Goal: Task Accomplishment & Management: Manage account settings

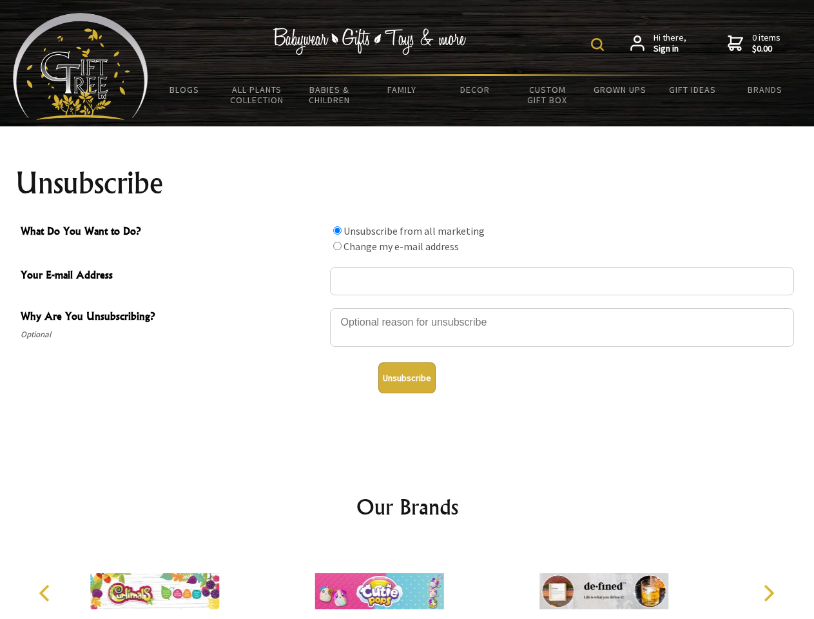
click at [600, 44] on img at bounding box center [597, 44] width 13 height 13
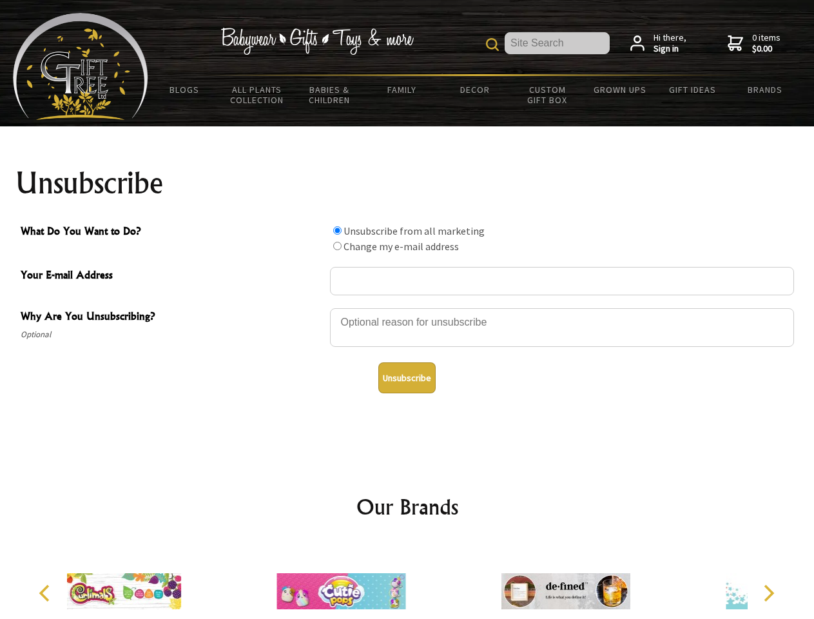
click at [407, 307] on div at bounding box center [562, 329] width 464 height 45
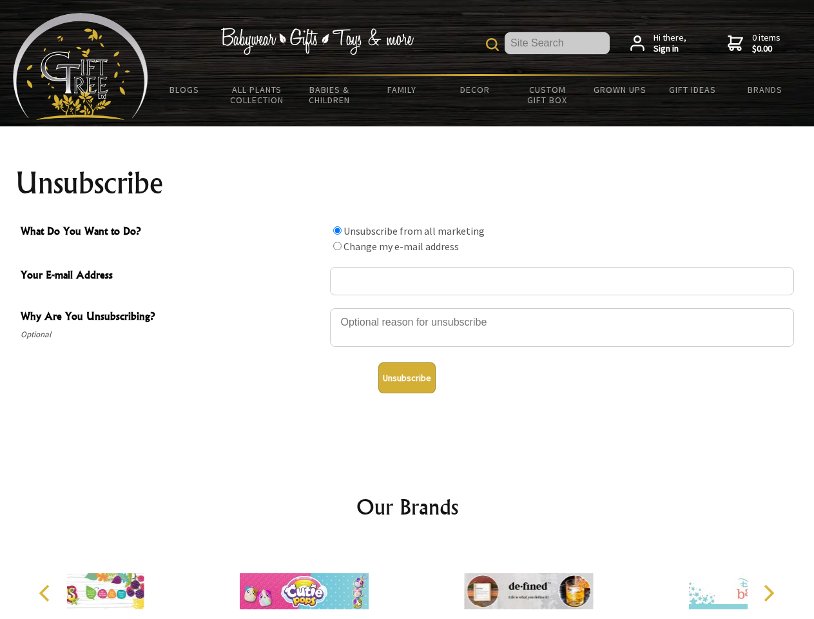
click at [337, 230] on input "What Do You Want to Do?" at bounding box center [337, 230] width 8 height 8
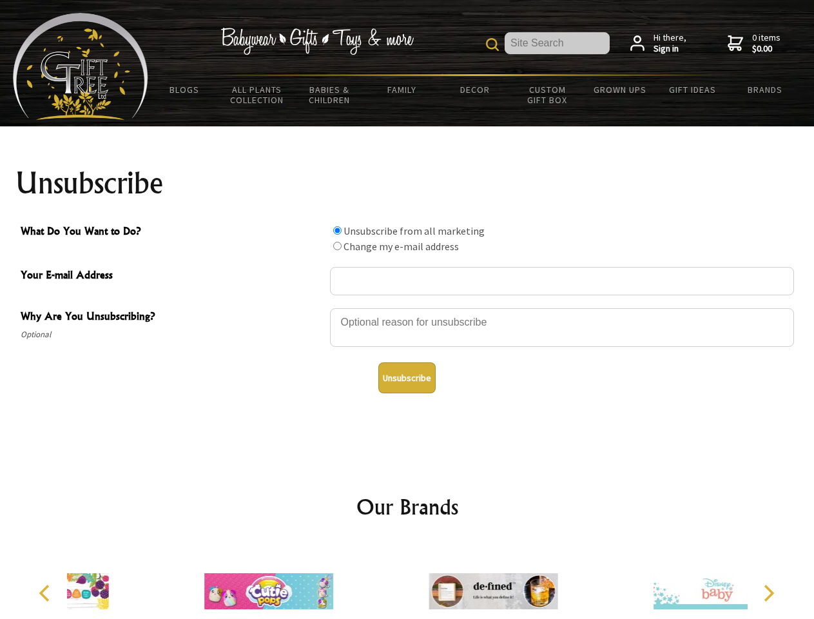
click at [337, 246] on input "What Do You Want to Do?" at bounding box center [337, 246] width 8 height 8
radio input "true"
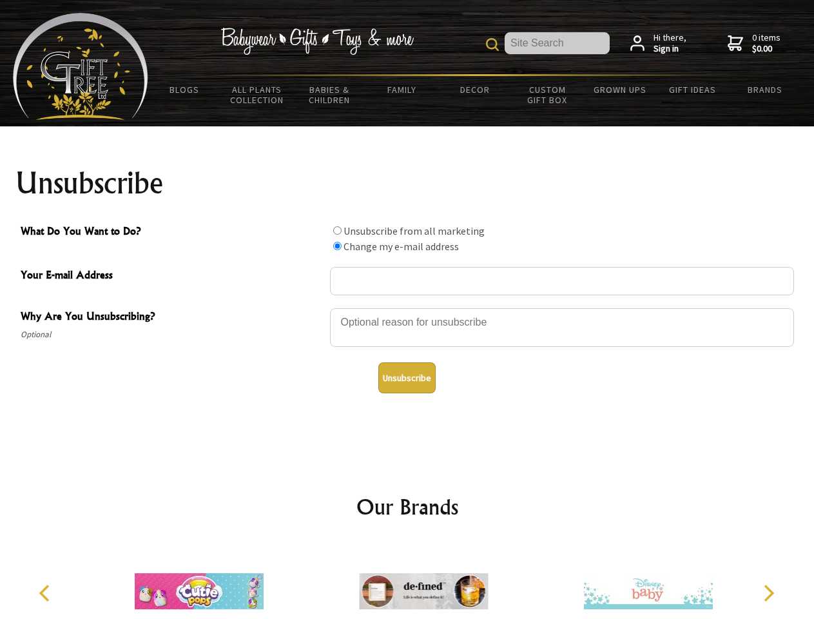
click at [407, 378] on button "Unsubscribe" at bounding box center [406, 377] width 57 height 31
click at [407, 581] on img at bounding box center [423, 591] width 129 height 97
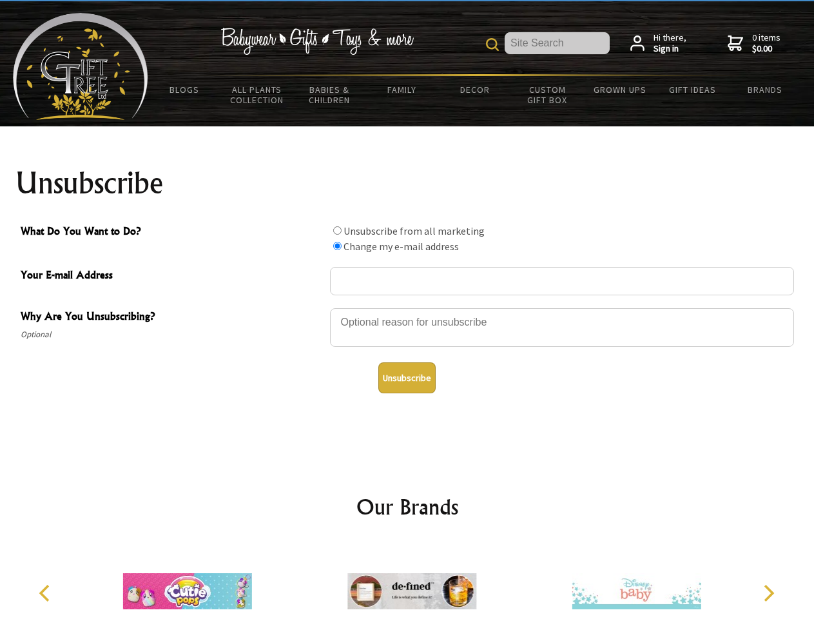
click at [46, 593] on icon "Previous" at bounding box center [45, 593] width 17 height 17
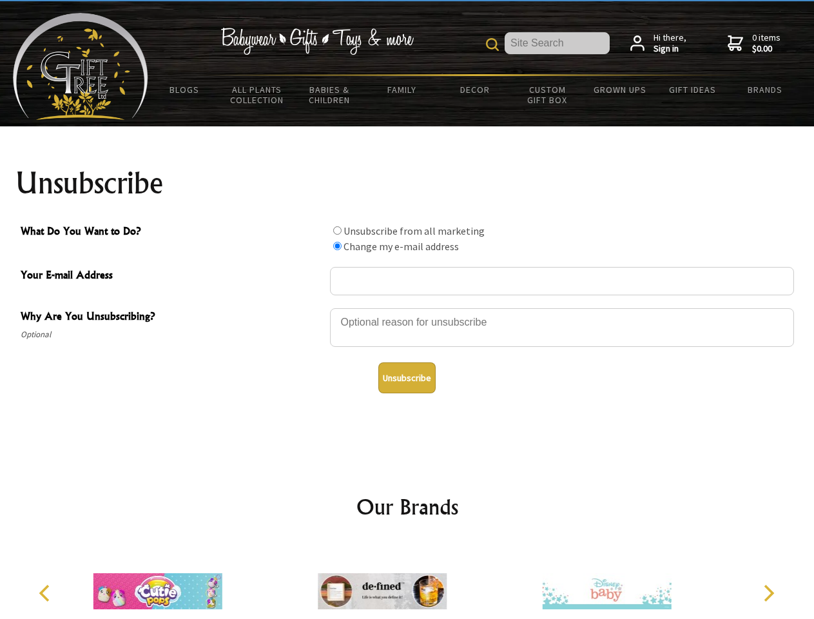
click at [768, 593] on icon "Next" at bounding box center [767, 593] width 17 height 17
